Goal: Information Seeking & Learning: Learn about a topic

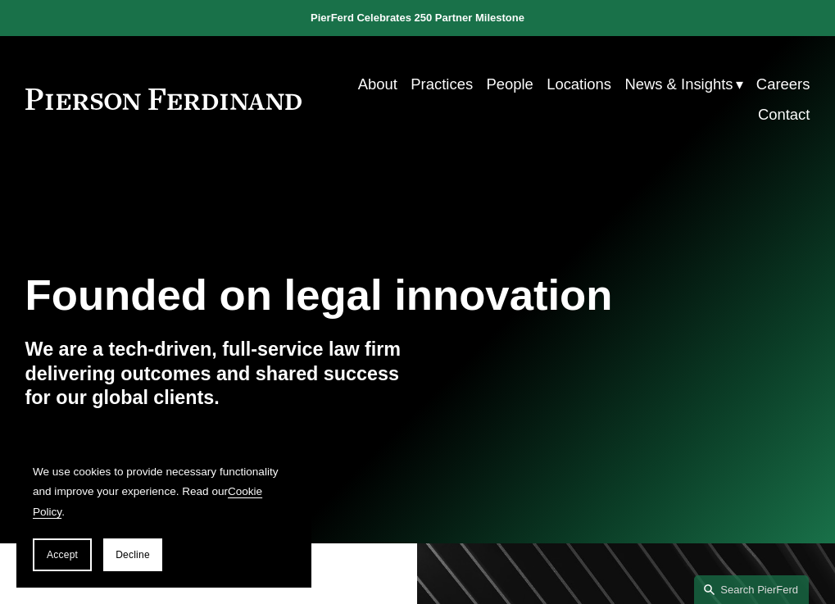
click at [453, 91] on link "Practices" at bounding box center [442, 84] width 62 height 30
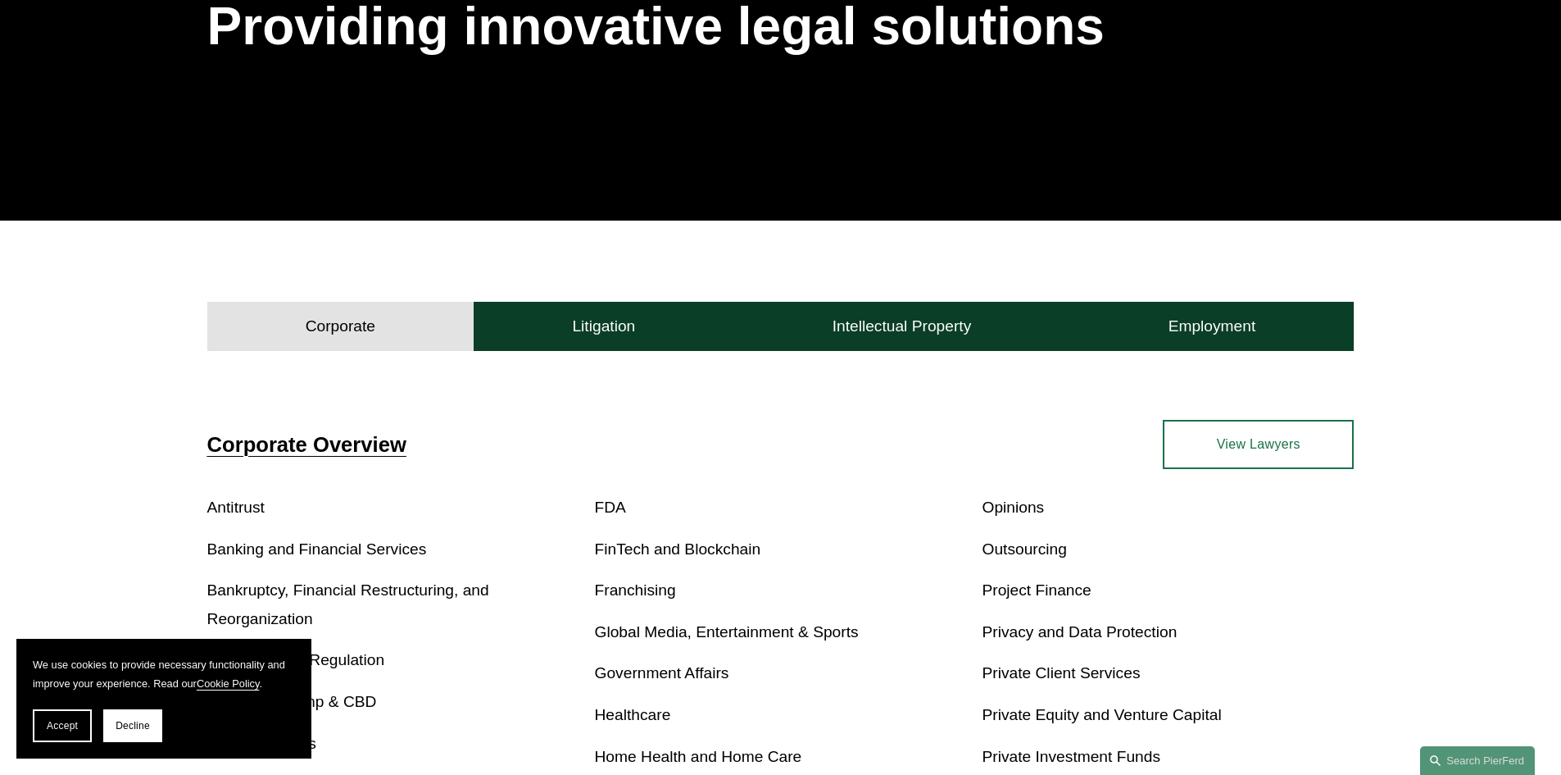
scroll to position [357, 0]
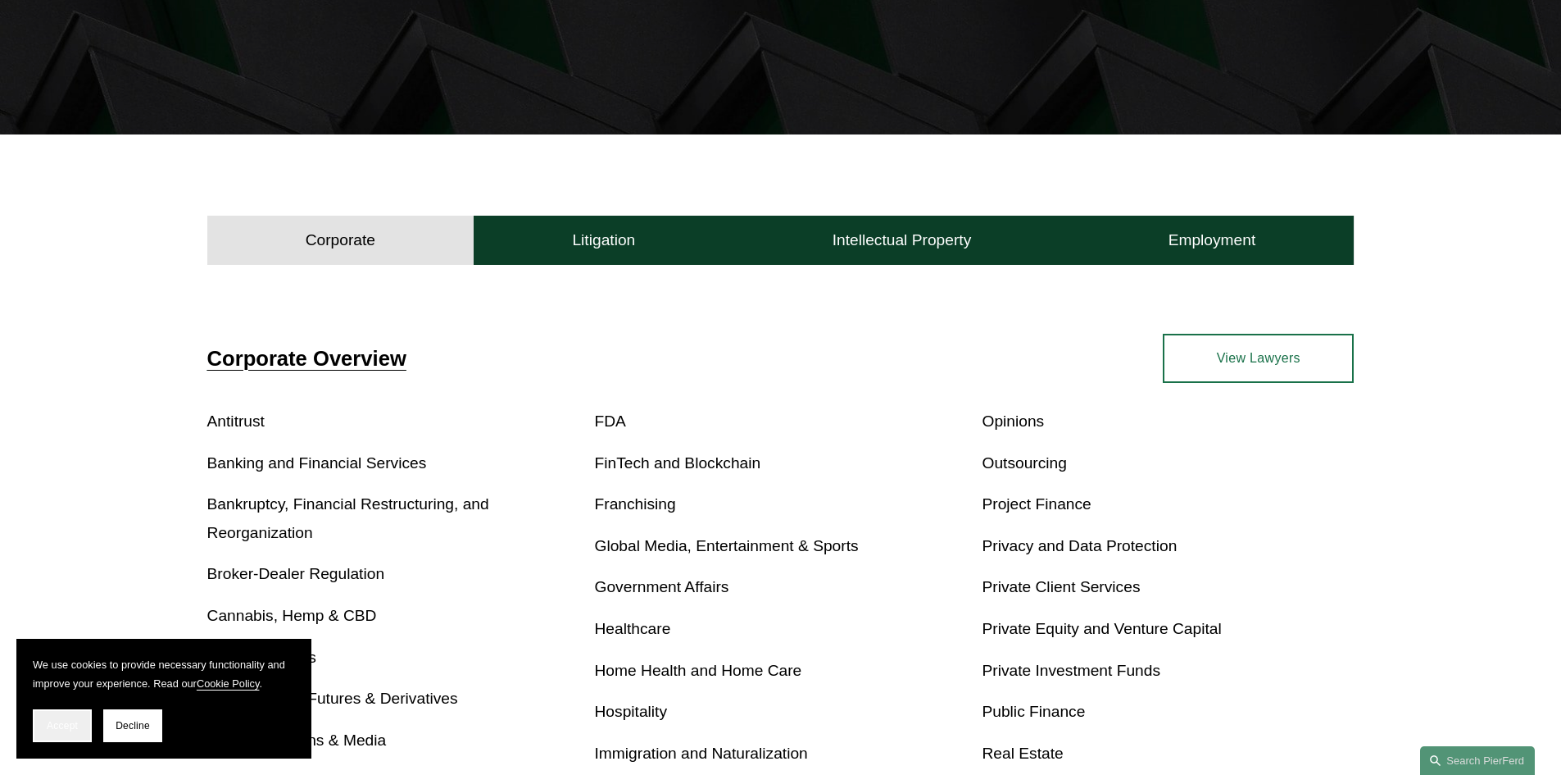
click at [79, 603] on button "Accept" at bounding box center [62, 725] width 59 height 33
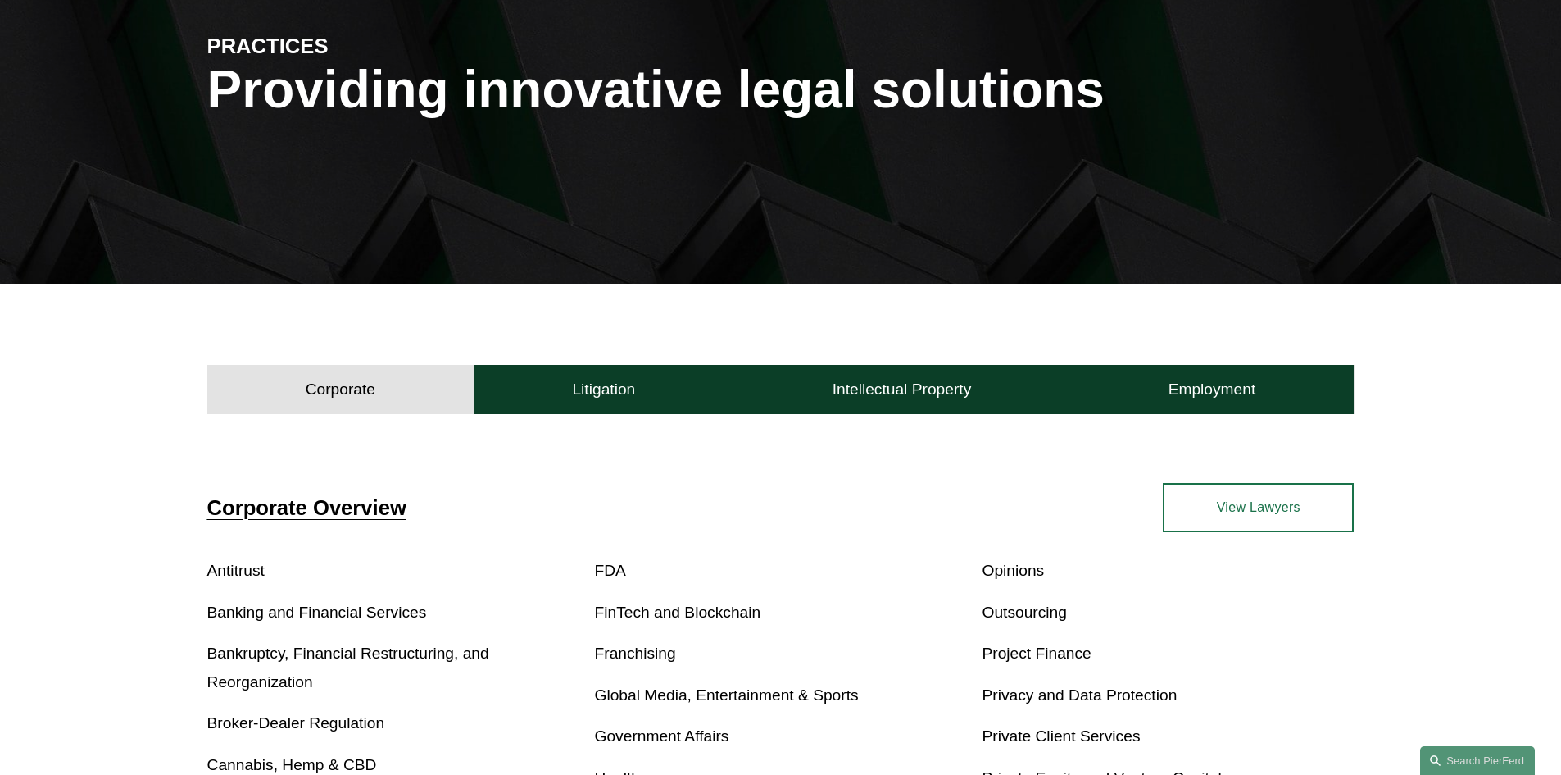
scroll to position [0, 0]
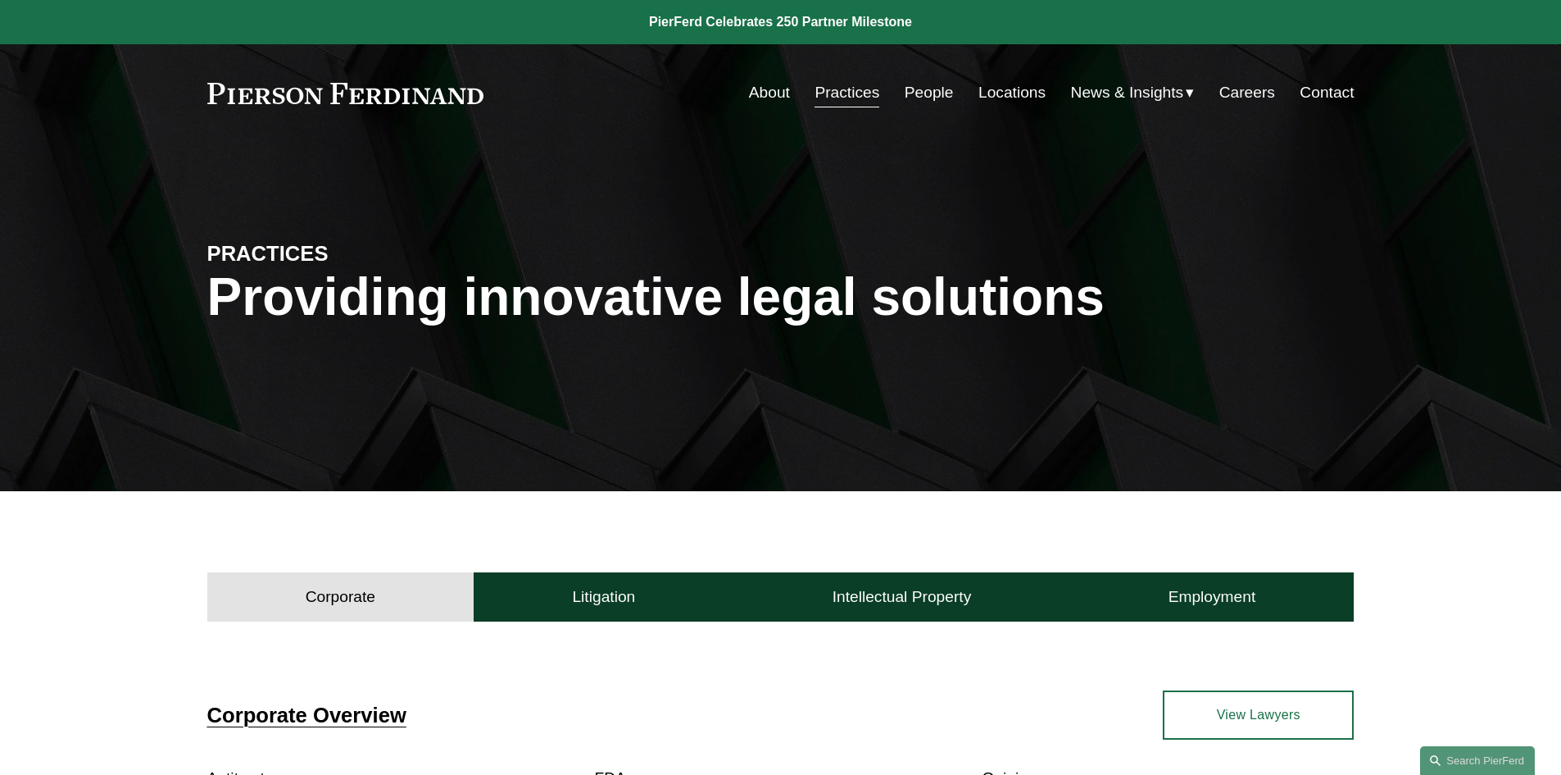
click at [834, 96] on link "People" at bounding box center [929, 92] width 49 height 31
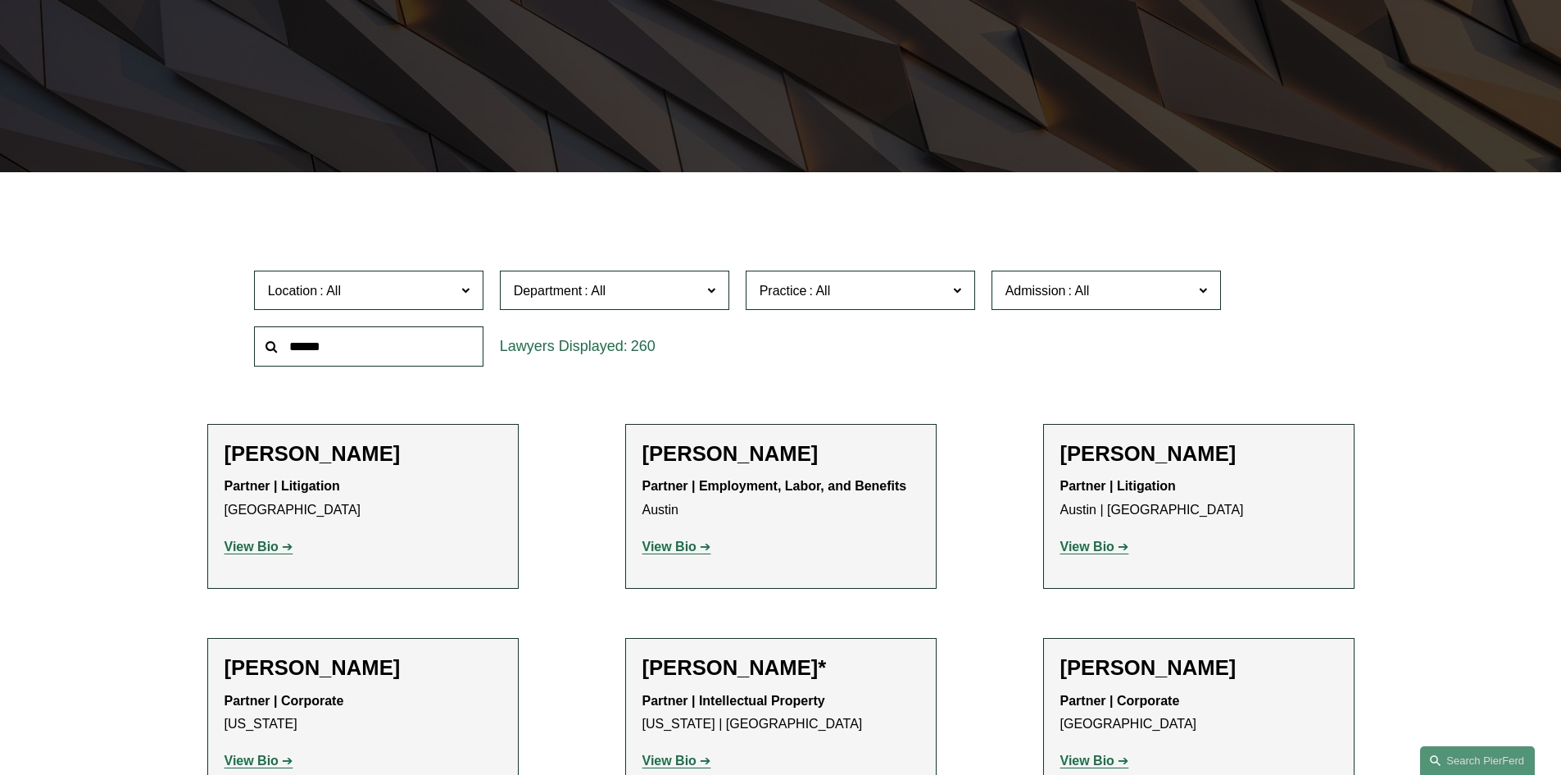
scroll to position [328, 0]
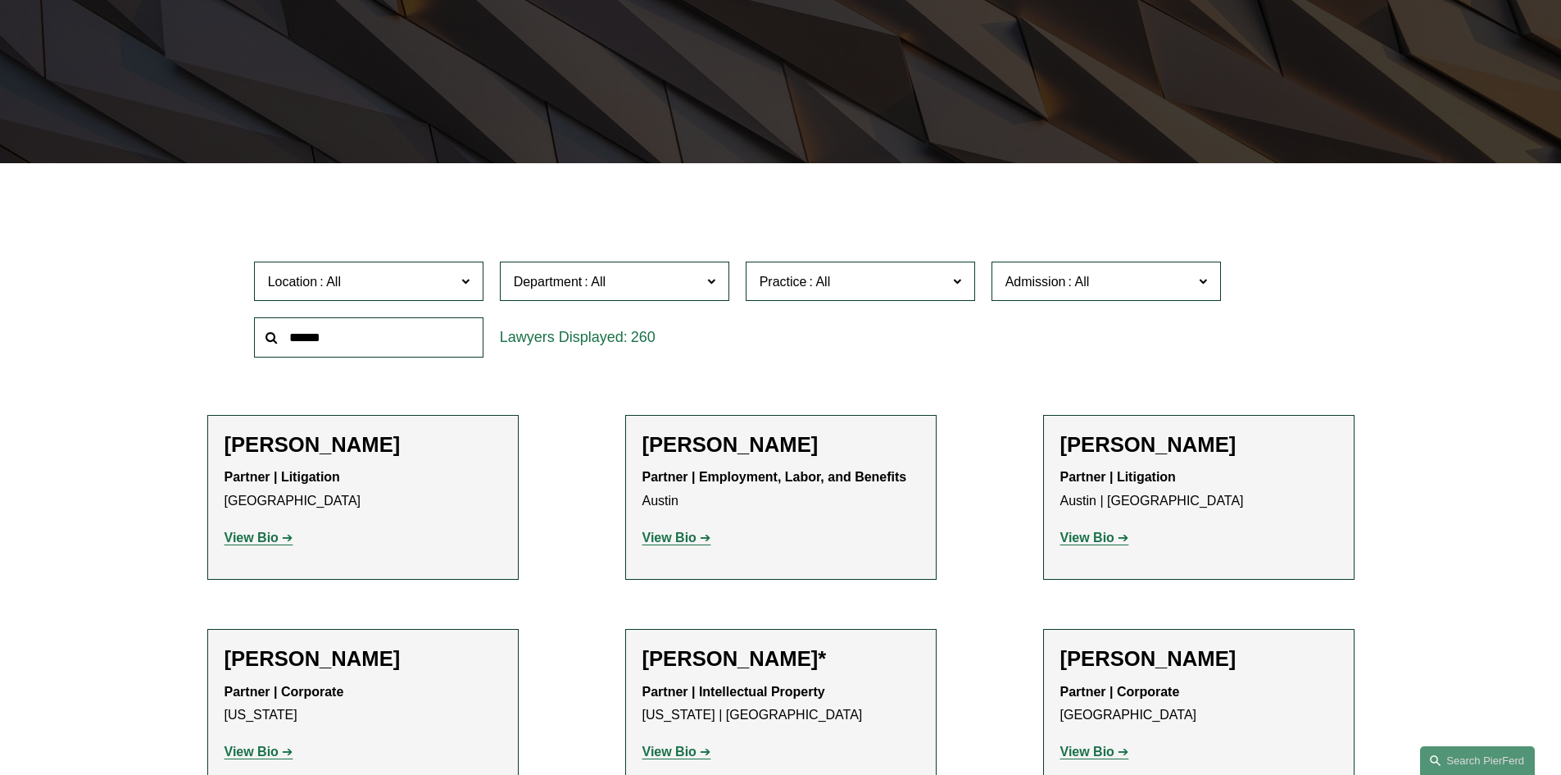
click at [334, 343] on input "text" at bounding box center [368, 337] width 229 height 40
type input "****"
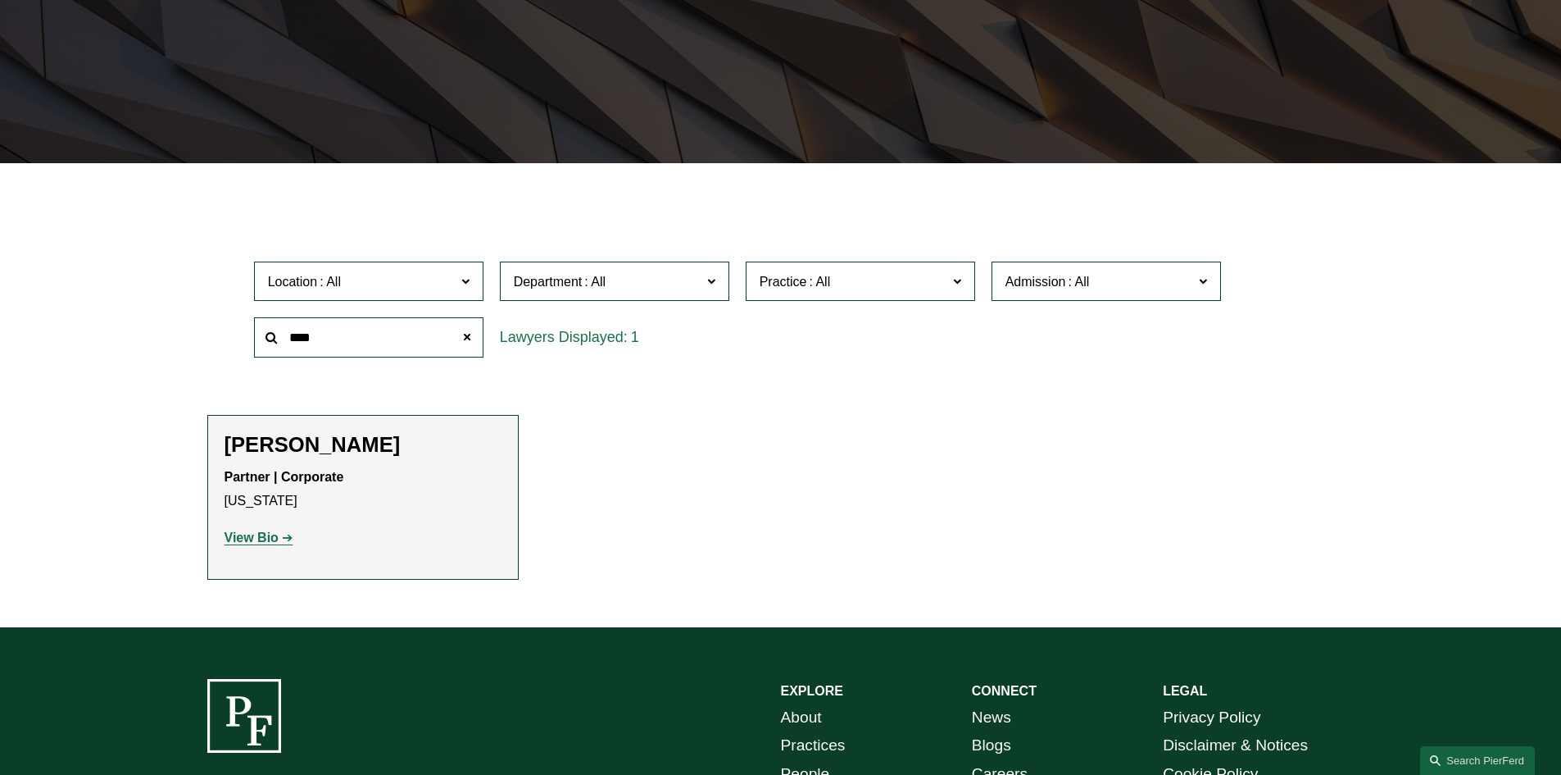
click at [252, 538] on strong "View Bio" at bounding box center [252, 537] width 54 height 14
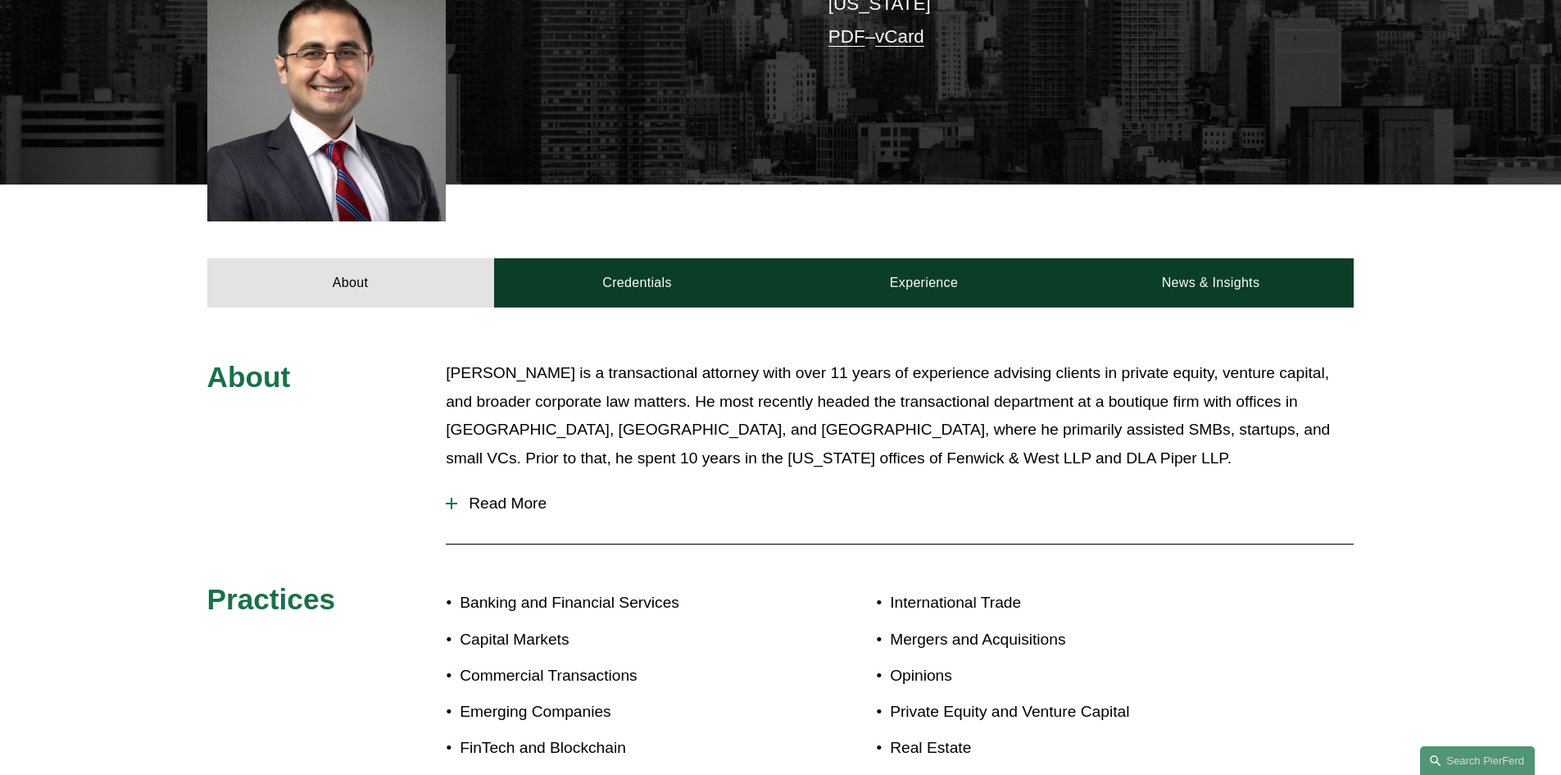
scroll to position [492, 0]
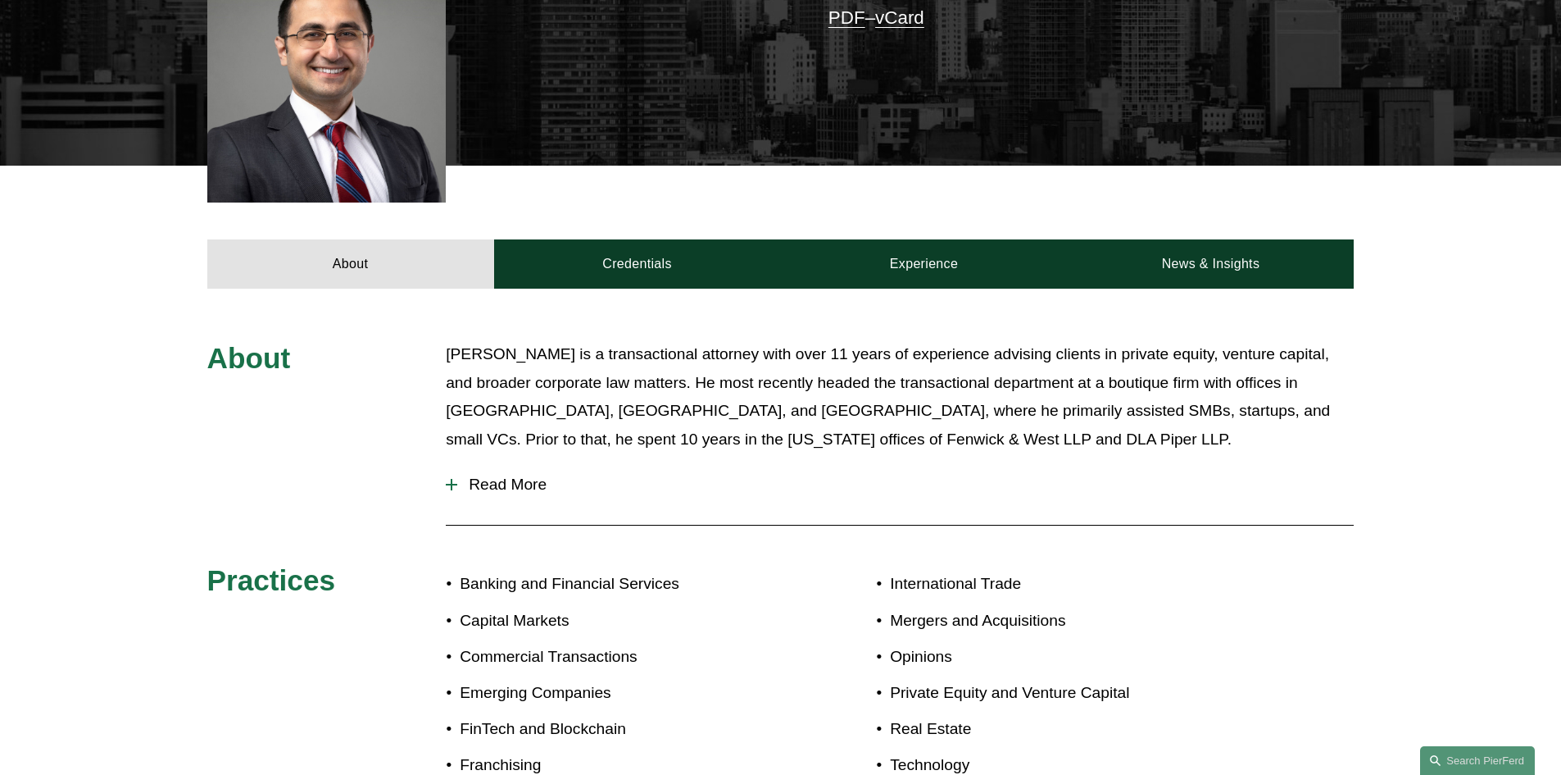
click at [516, 480] on span "Read More" at bounding box center [905, 484] width 897 height 18
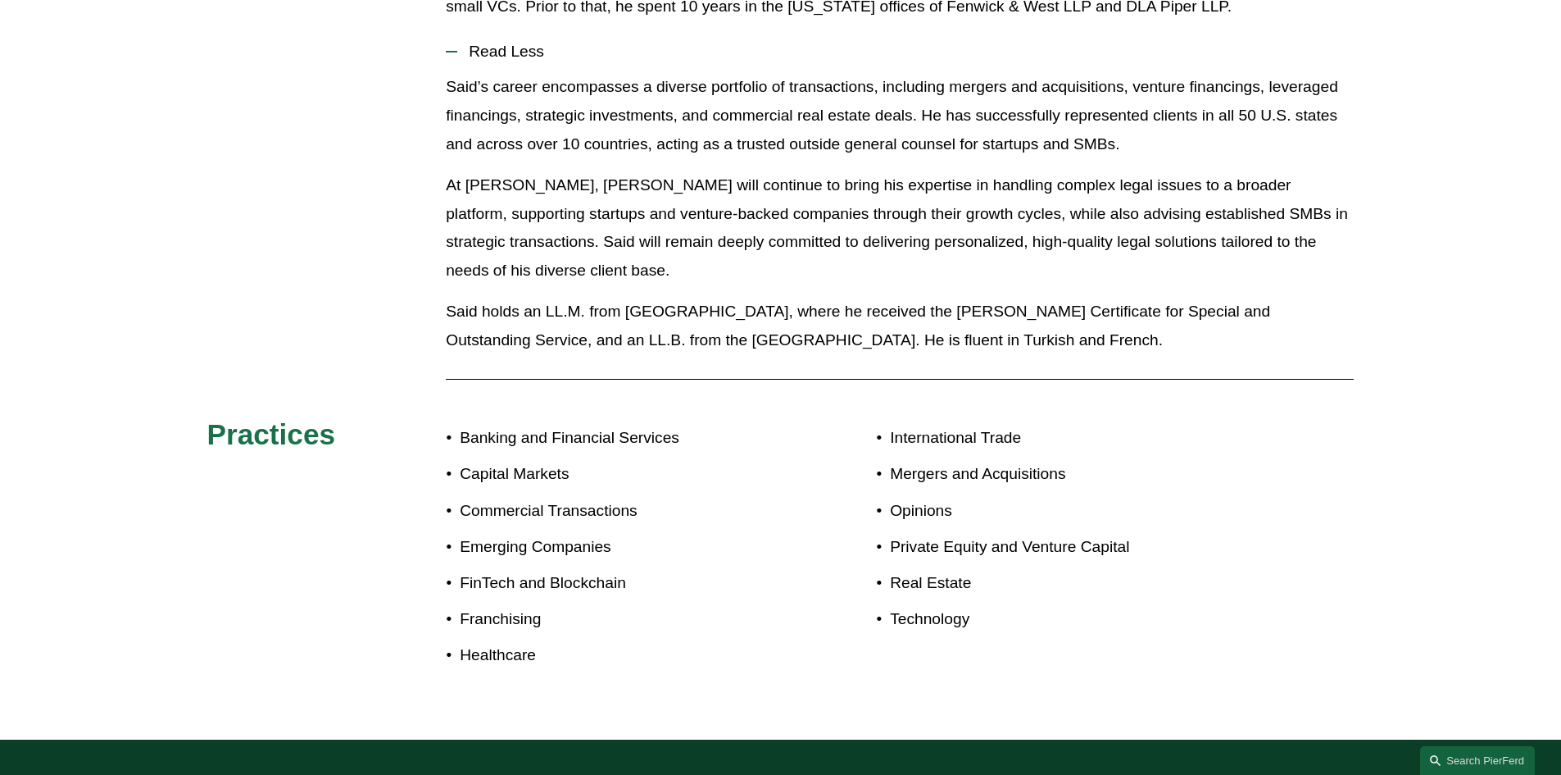
scroll to position [656, 0]
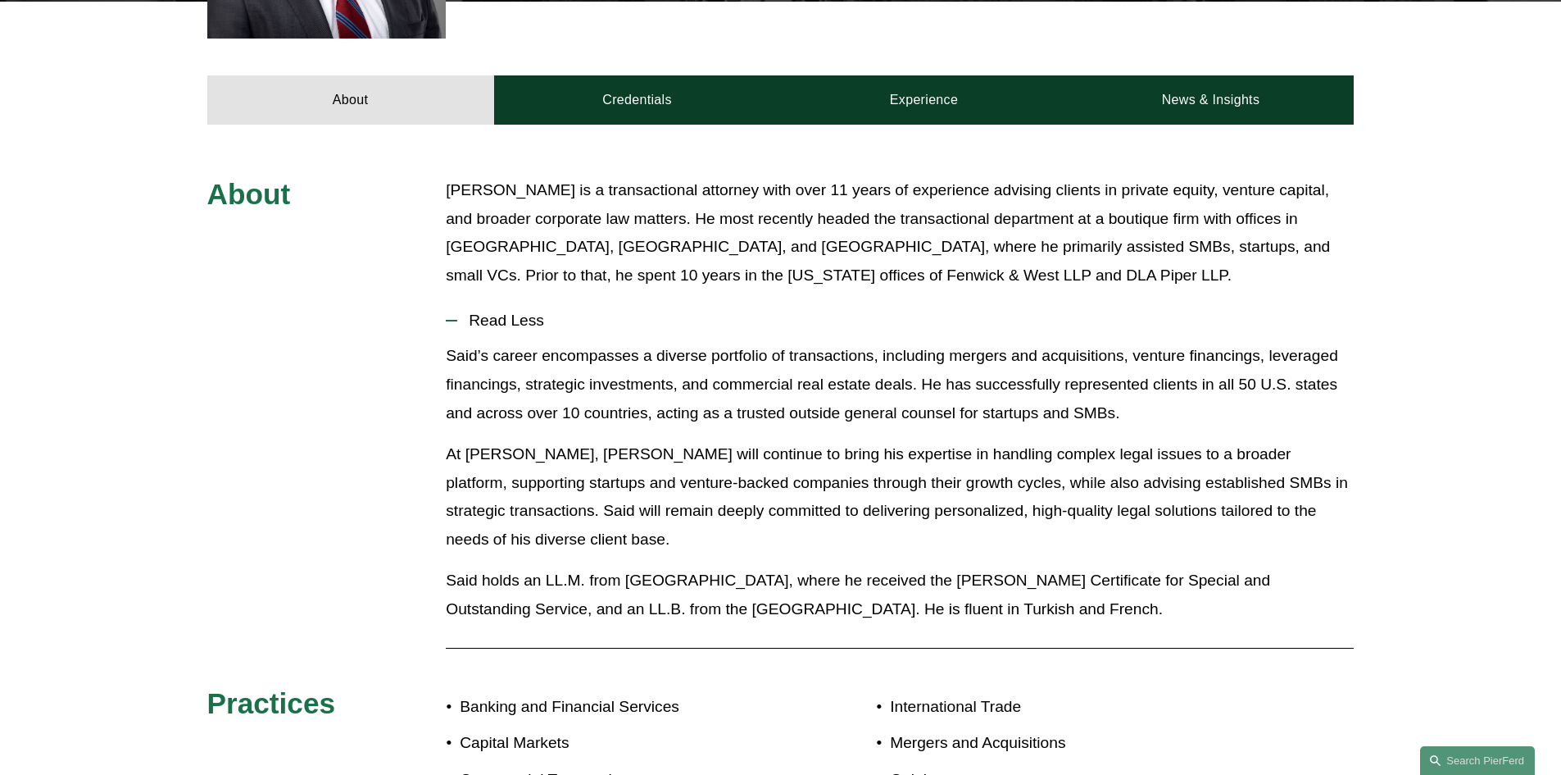
click at [723, 231] on p "Said Ertekin is a transactional attorney with over 11 years of experience advis…" at bounding box center [900, 232] width 908 height 113
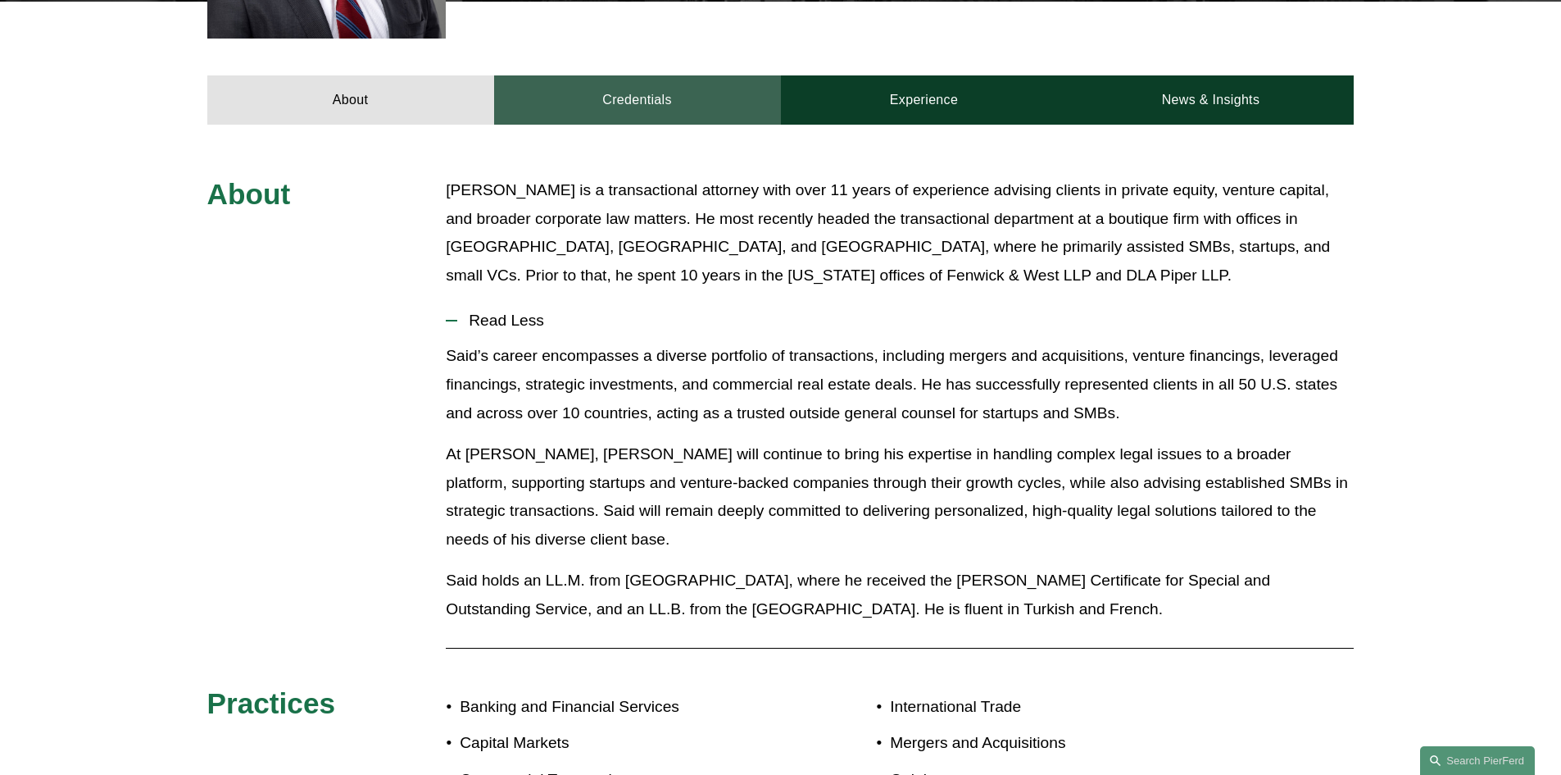
click at [633, 107] on link "Credentials" at bounding box center [637, 99] width 287 height 49
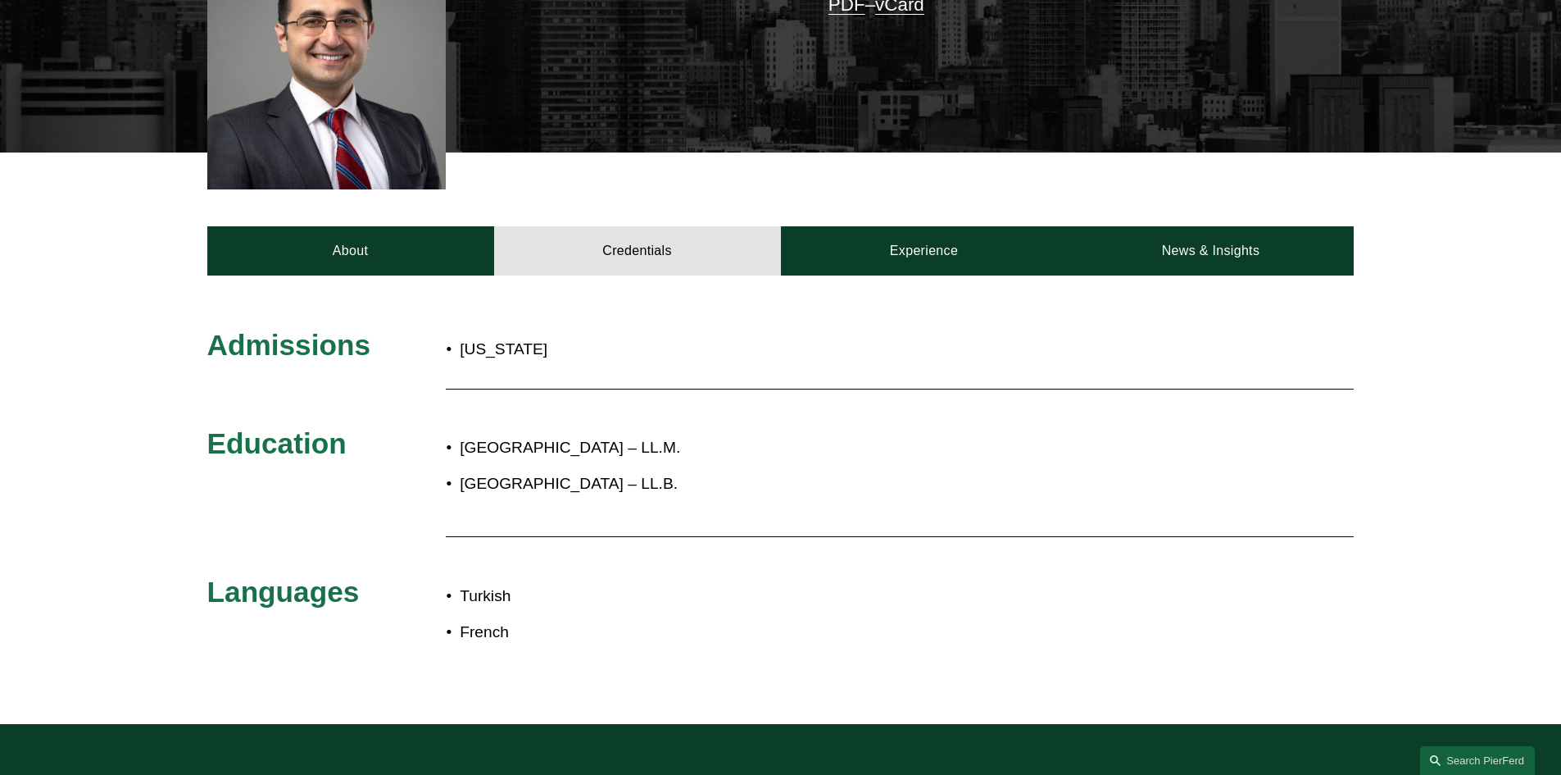
scroll to position [246, 0]
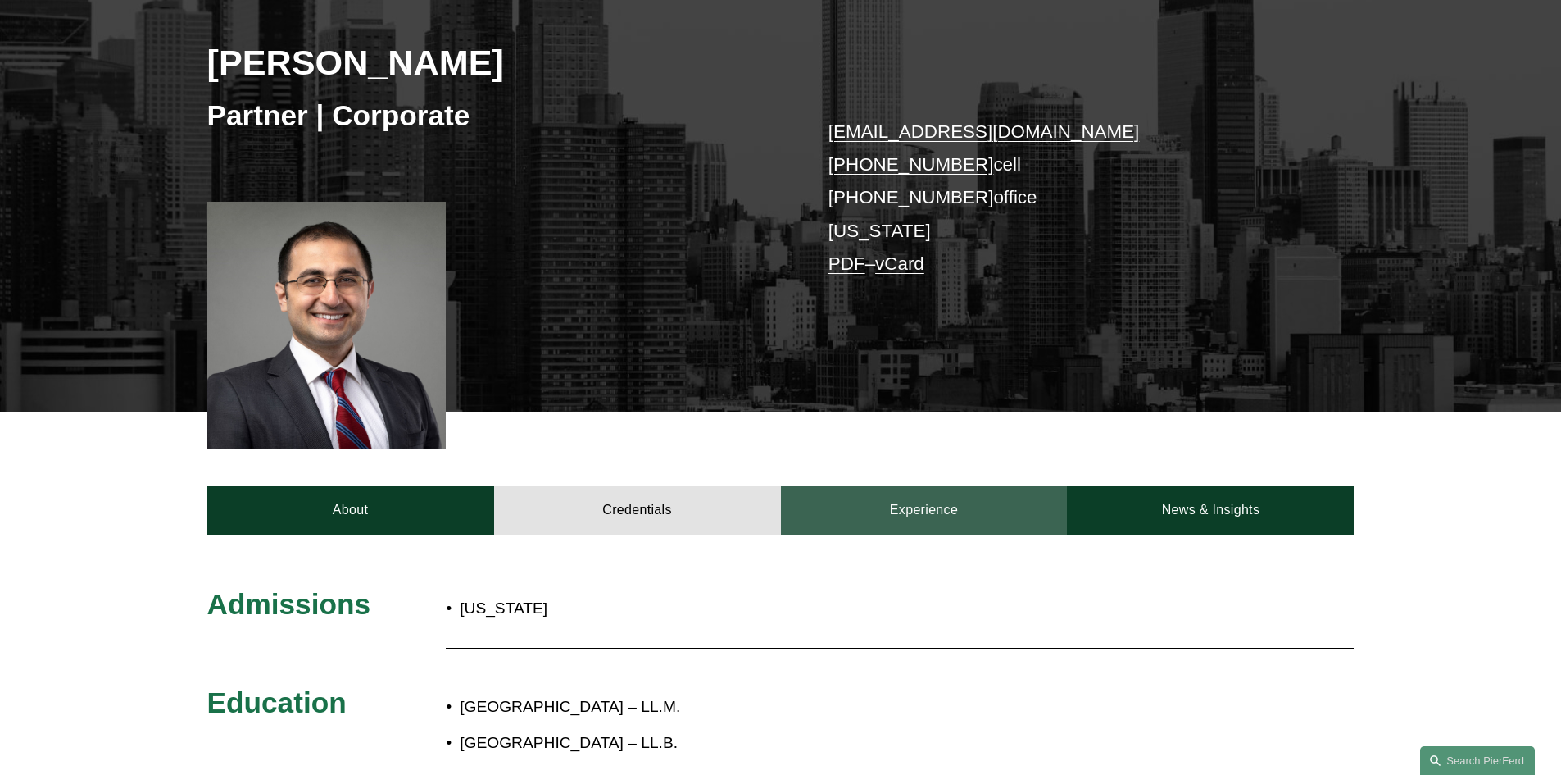
click at [913, 516] on link "Experience" at bounding box center [924, 509] width 287 height 49
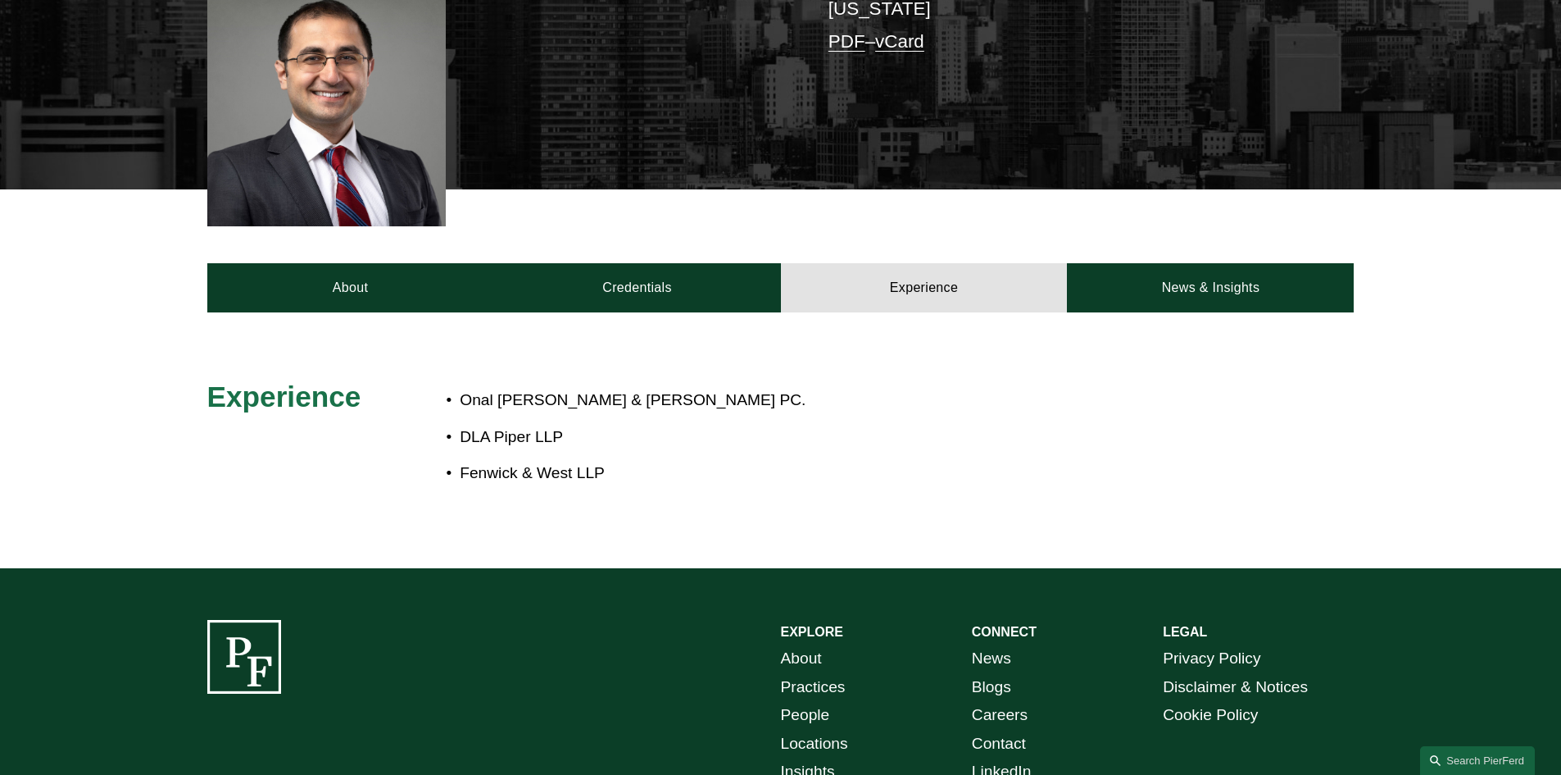
scroll to position [492, 0]
